Goal: Download file/media

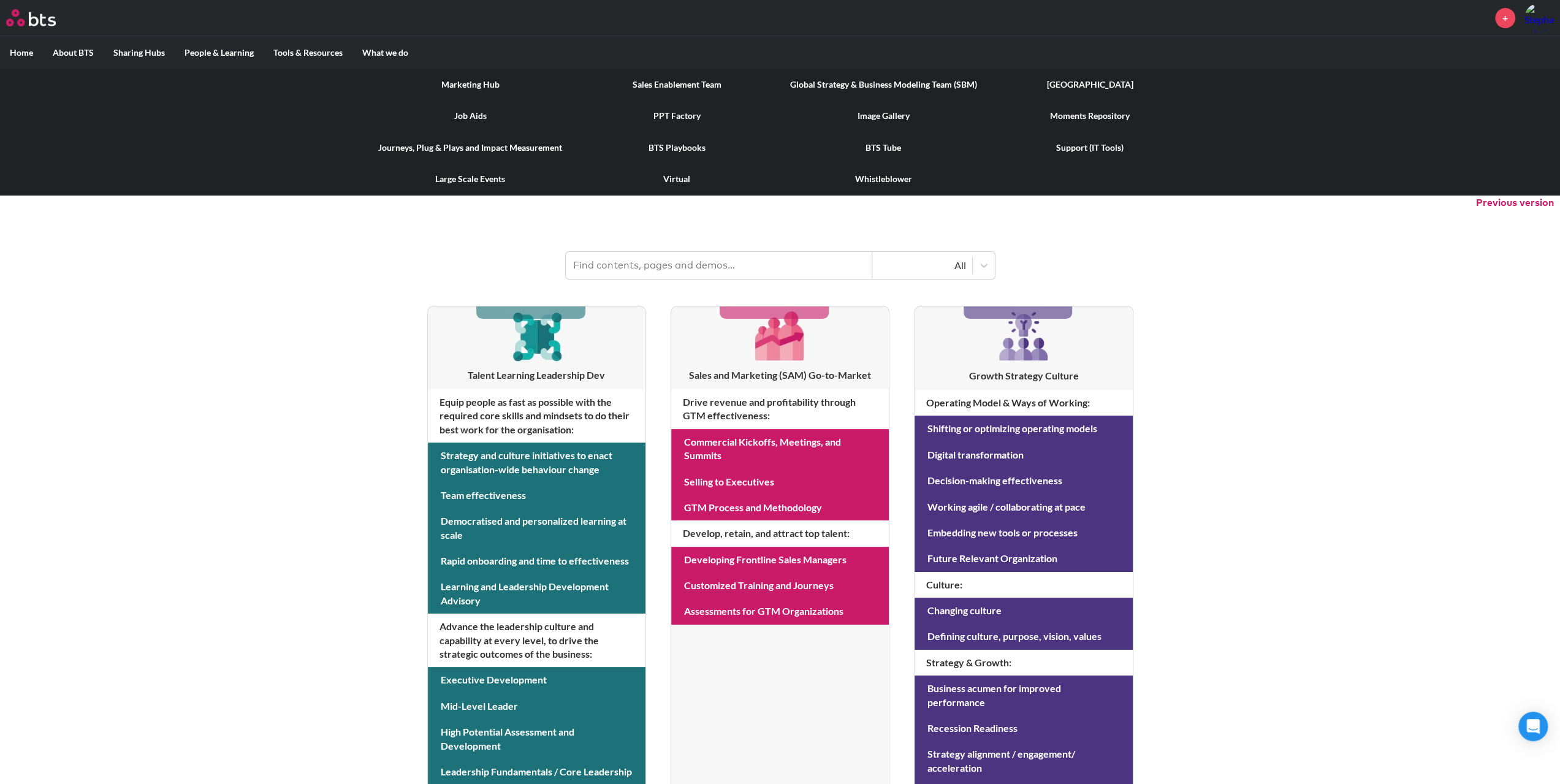
click at [860, 116] on link "Image Gallery" at bounding box center [883, 116] width 206 height 32
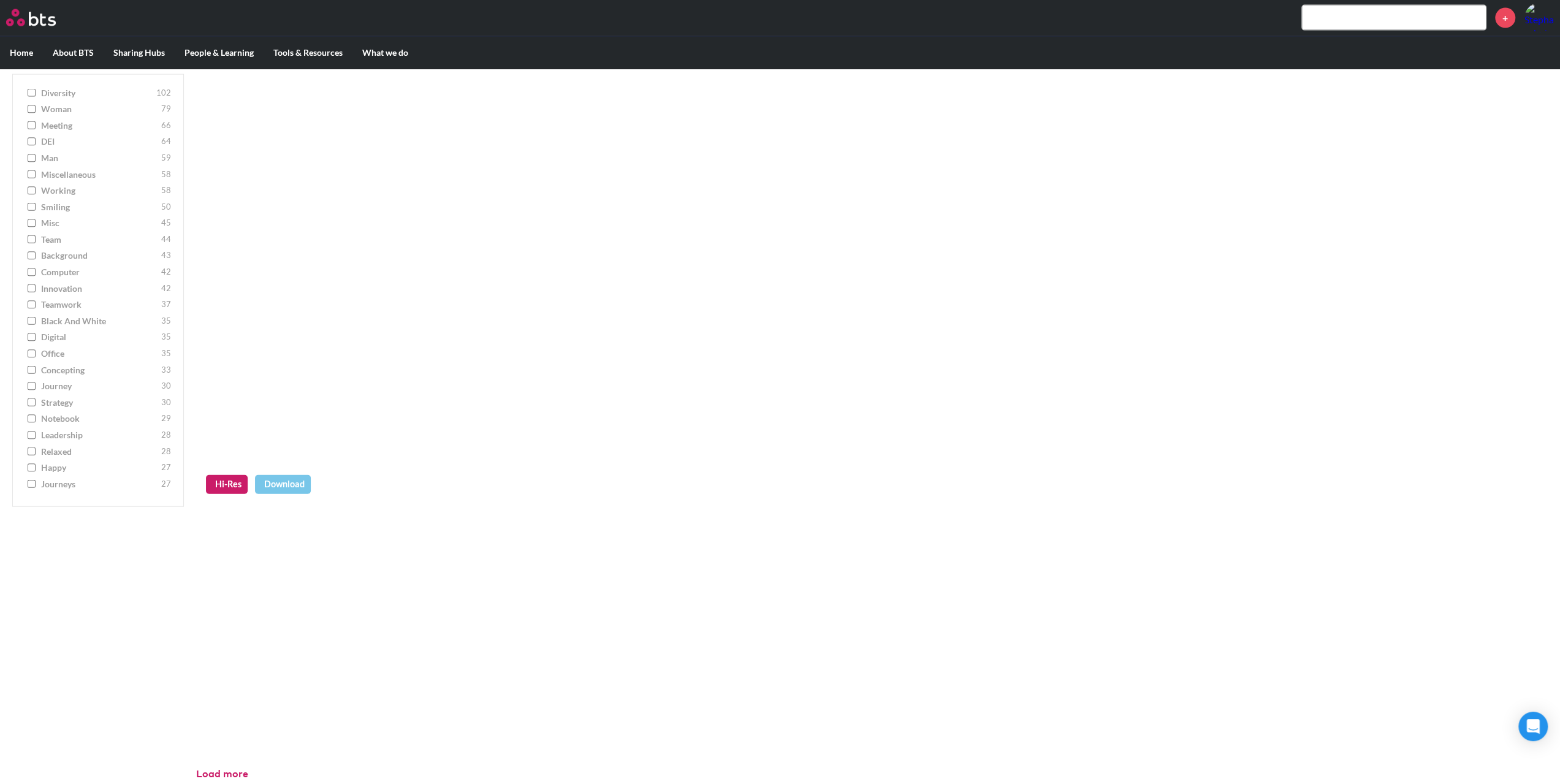
scroll to position [2829, 0]
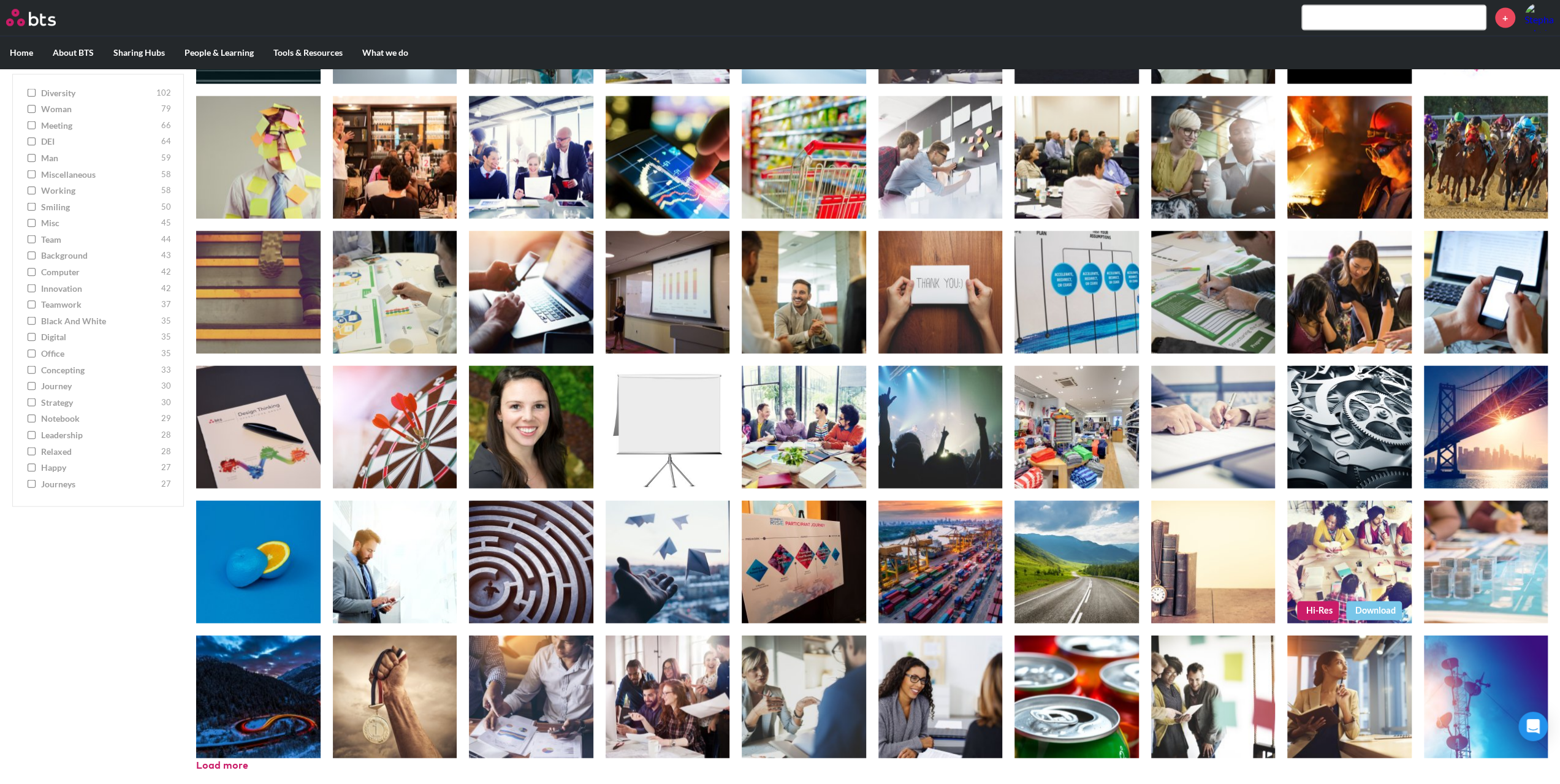
click at [1338, 548] on figure at bounding box center [1350, 562] width 124 height 123
click at [1323, 608] on link "Hi-Res" at bounding box center [1318, 610] width 41 height 19
click at [226, 765] on button "Load more" at bounding box center [222, 765] width 52 height 13
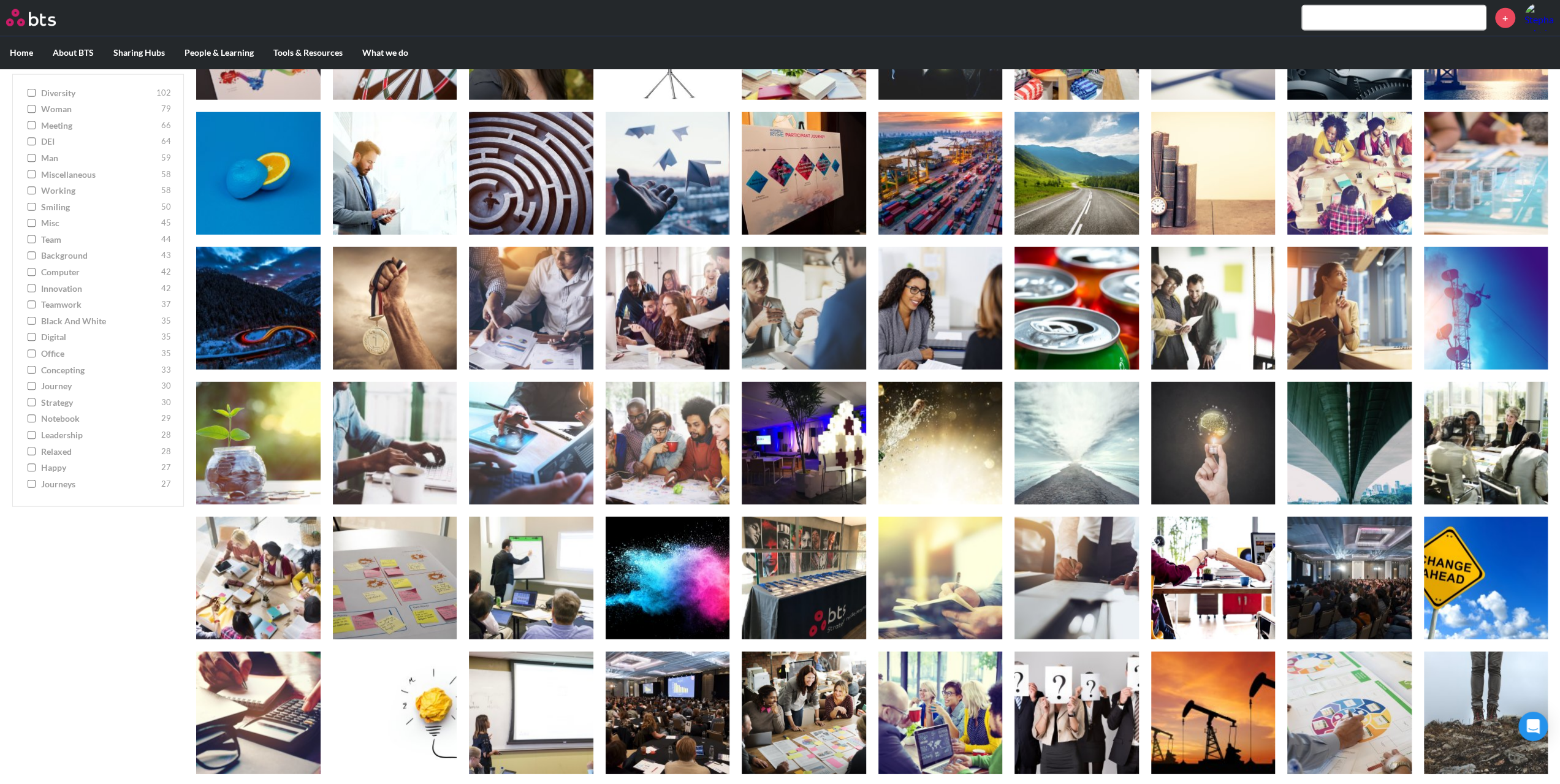
scroll to position [3258, 0]
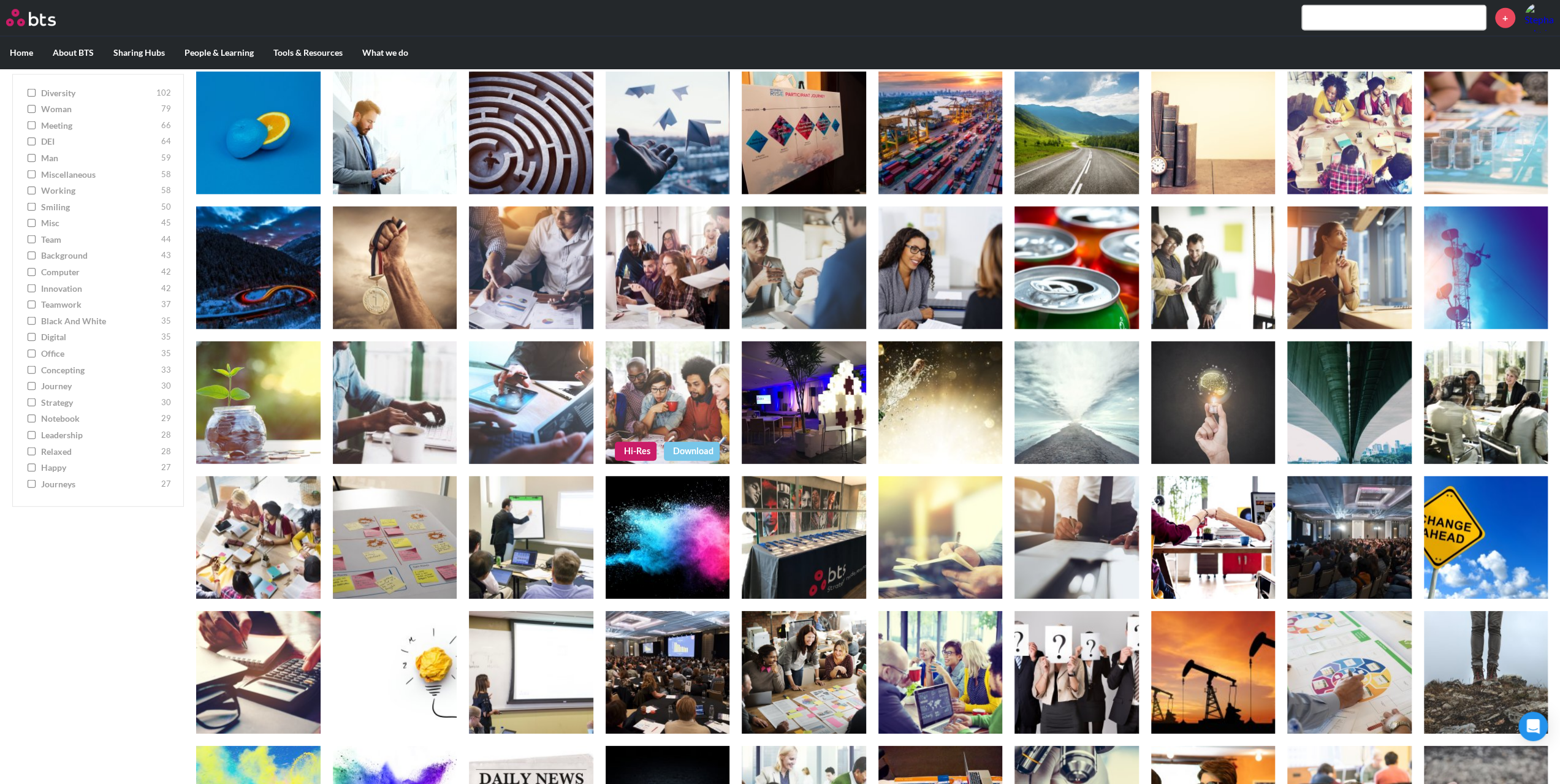
click at [638, 451] on link "Hi-Res" at bounding box center [636, 451] width 41 height 19
click at [222, 586] on link "Hi-Res" at bounding box center [226, 586] width 41 height 19
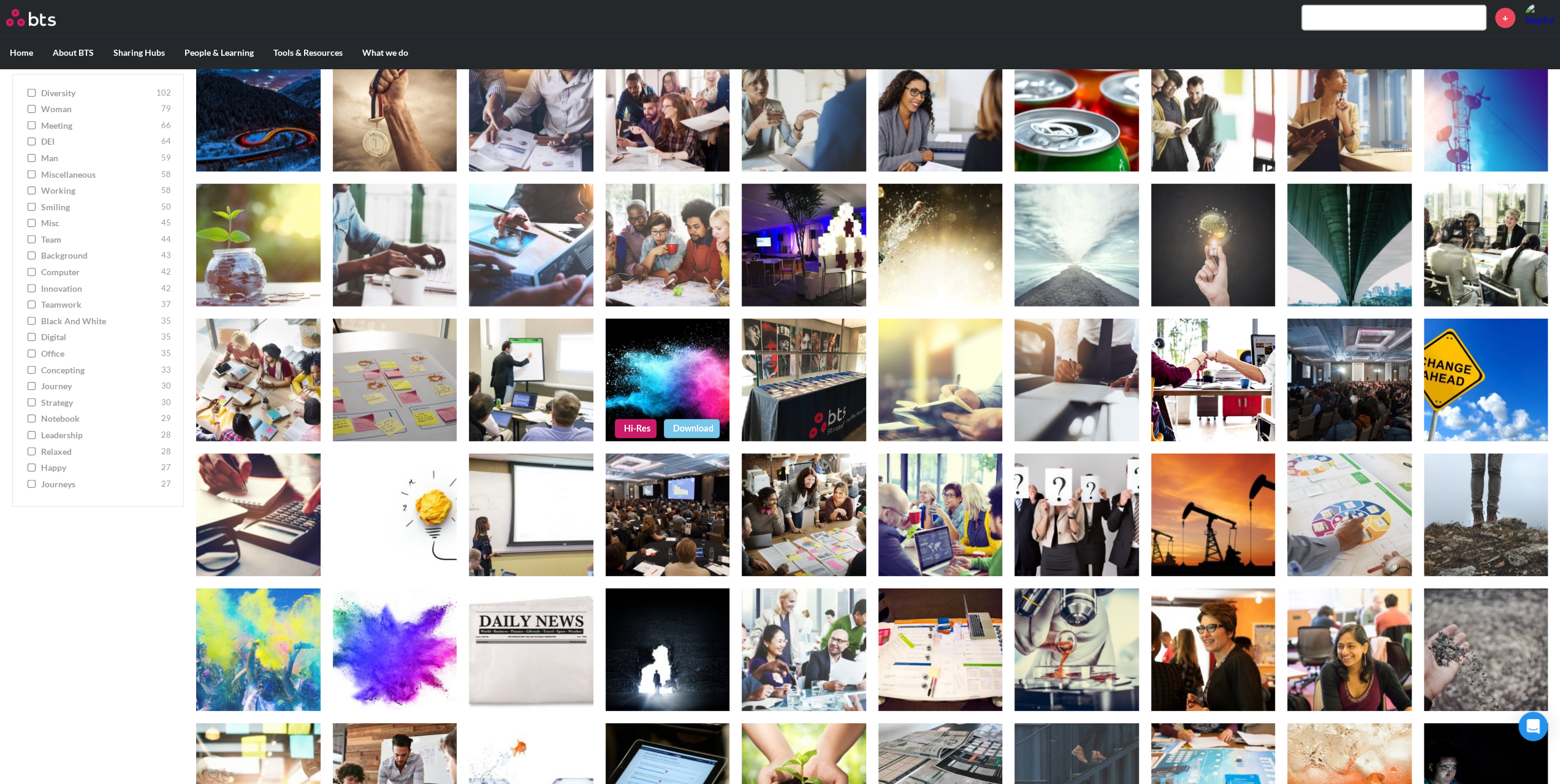
scroll to position [3443, 0]
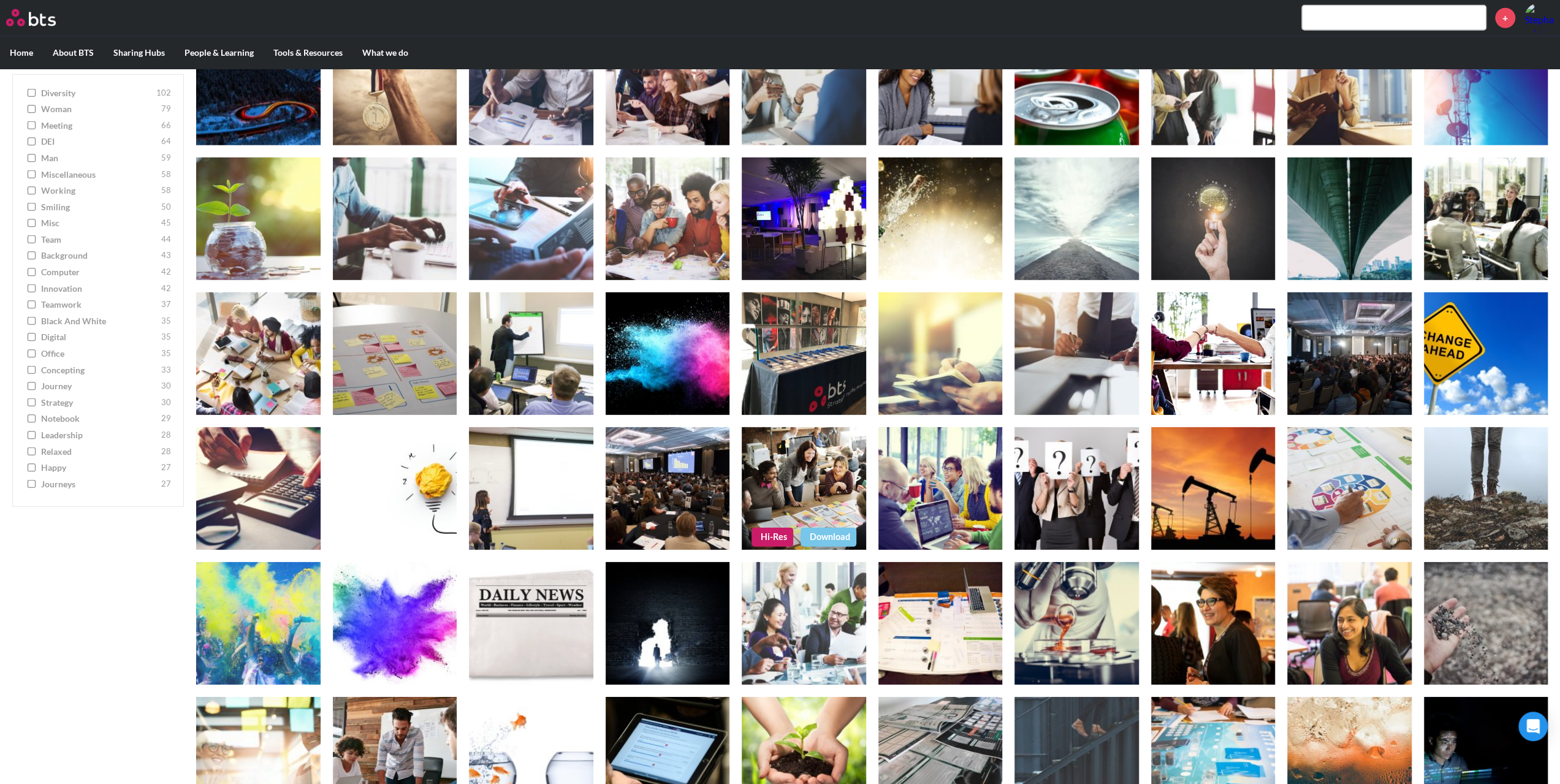
click at [774, 535] on link "Hi-Res" at bounding box center [772, 537] width 41 height 19
